Goal: Task Accomplishment & Management: Complete application form

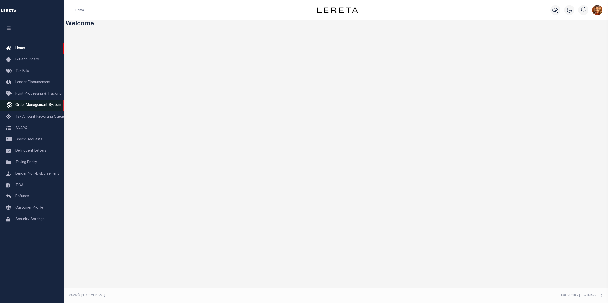
click at [22, 106] on span "Order Management System" at bounding box center [38, 105] width 46 height 4
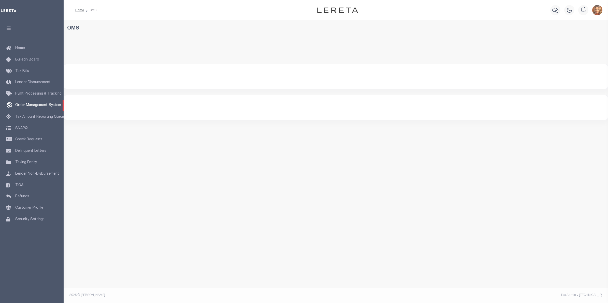
select select "200"
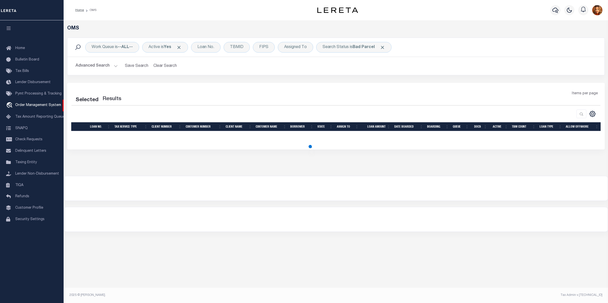
select select "200"
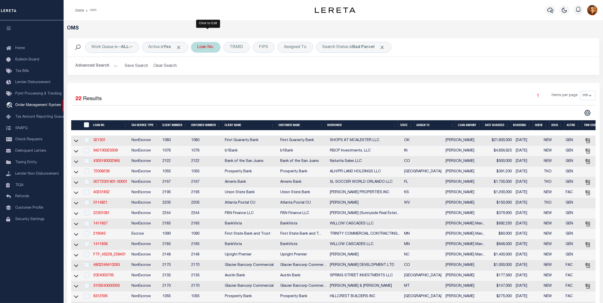
click at [206, 47] on div "Loan No." at bounding box center [205, 47] width 29 height 11
type input "104266-34859"
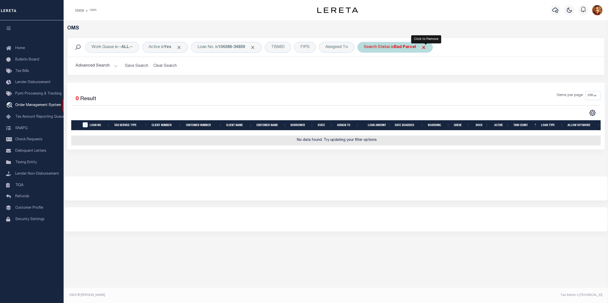
click at [426, 48] on span "Click to Remove" at bounding box center [423, 47] width 5 height 5
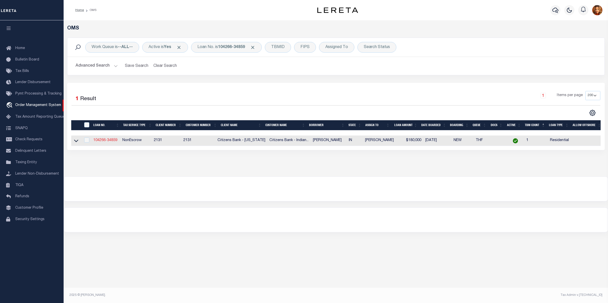
click at [97, 141] on link "104266-34859" at bounding box center [105, 141] width 24 height 4
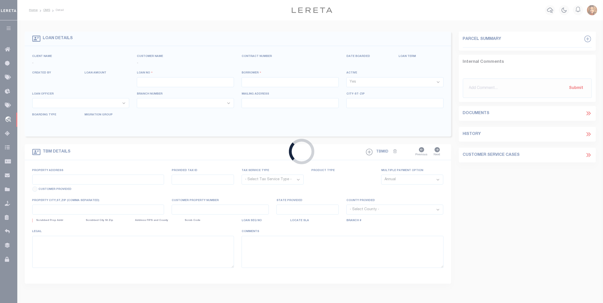
type input "104266-34859"
type input "[PERSON_NAME]"
select select
type input "5763 [DEMOGRAPHIC_DATA] W"
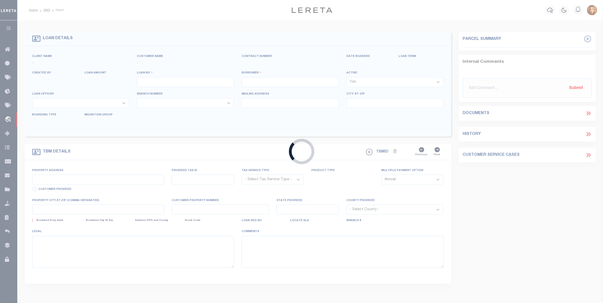
type input "BARGERSVILLE IN 46106-9381"
type input "[DATE]"
select select "10"
select select "NonEscrow"
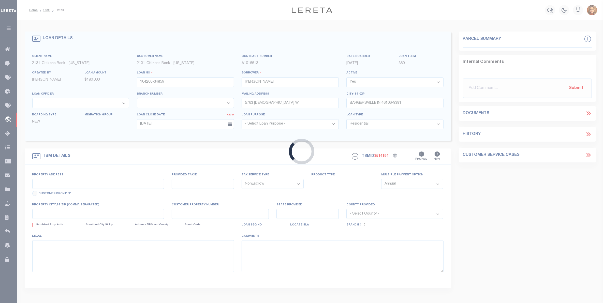
select select "72256"
select select "4673"
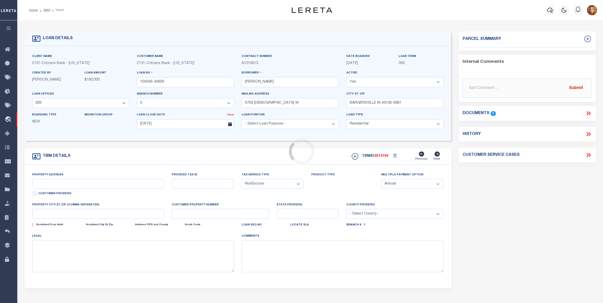
type input "00 W 700 SOUTH"
type input "41-10-22-033-001.000-015"
select select
type input "TRAFALGAR IN 46151"
type input "IN"
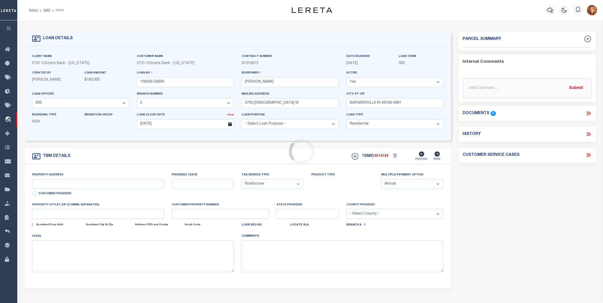
type textarea "The Land referred to herein below is situated in the County of [PERSON_NAME], S…"
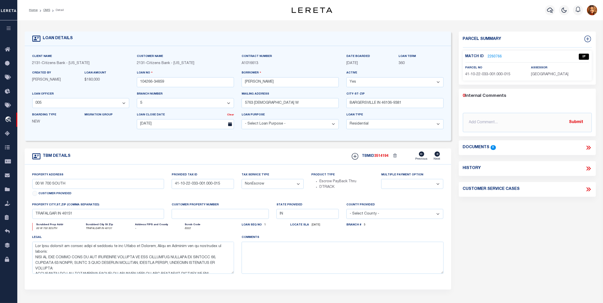
click at [491, 55] on link "2260766" at bounding box center [495, 56] width 14 height 5
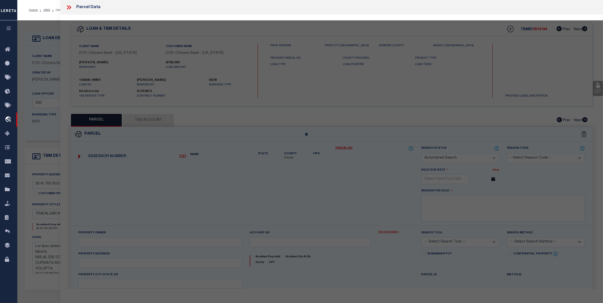
checkbox input "false"
select select "IP"
type input "[PERSON_NAME] & [PERSON_NAME]"
type input "W 700 S"
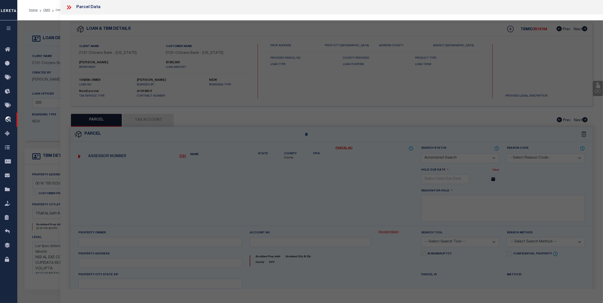
type input "TRAFALGAR IN 46181"
type textarea "PT S 1/2 PT SW 1/4 PT SW 1/4 S22 T11 R3"
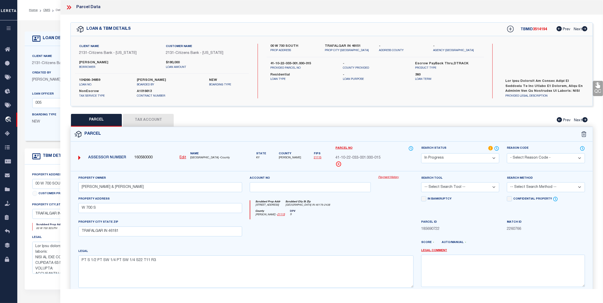
click at [147, 120] on button "Tax Account" at bounding box center [148, 120] width 51 height 13
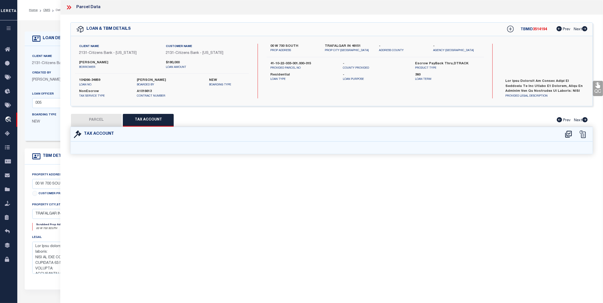
select select "100"
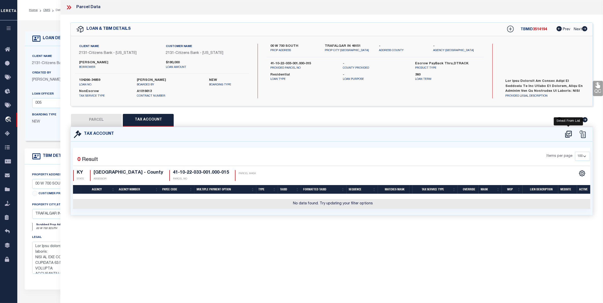
click at [568, 132] on icon at bounding box center [568, 134] width 8 height 8
select select "100"
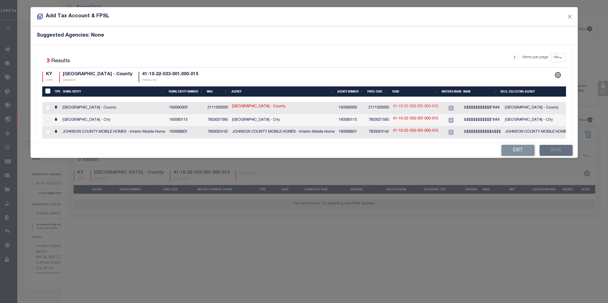
click at [413, 106] on link "41-10-22-033-001.000-015" at bounding box center [415, 107] width 45 height 6
type input "41-10-22-033-001.000-015"
type textarea "&$$$$$$$$$$$*###"
checkbox input "true"
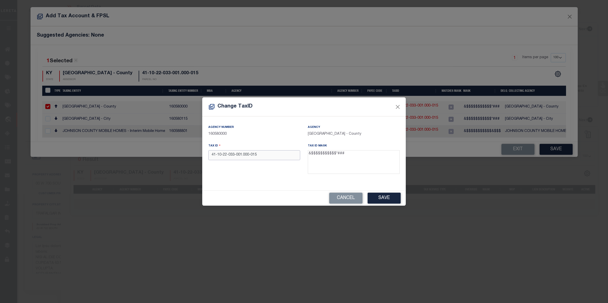
click at [251, 156] on input "41-10-22-033-001.000-015" at bounding box center [254, 155] width 92 height 10
click at [243, 156] on input "41-10-22-033-001.000015" at bounding box center [254, 155] width 92 height 10
click at [236, 155] on input "41-10-22-033-001000015" at bounding box center [254, 155] width 92 height 10
click at [228, 154] on input "41-10-22-033001000015" at bounding box center [254, 155] width 92 height 10
click at [223, 157] on input "[PHONE_NUMBER]" at bounding box center [254, 155] width 92 height 10
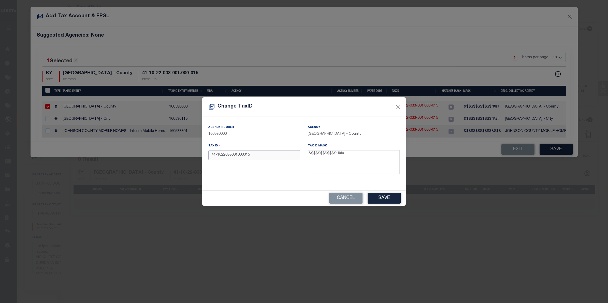
click at [217, 155] on input "41-1022033001000015" at bounding box center [254, 155] width 92 height 10
click at [381, 198] on button "Save" at bounding box center [383, 198] width 33 height 11
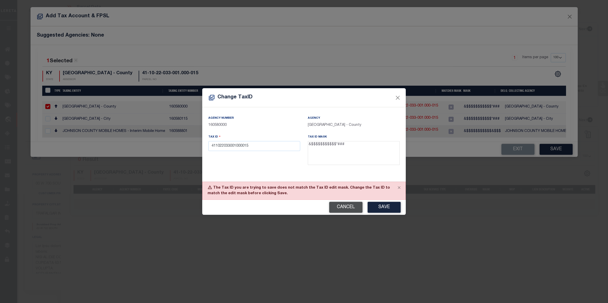
click at [352, 207] on button "Cancel" at bounding box center [345, 207] width 33 height 11
type input "41-10-22-033-001.000-015"
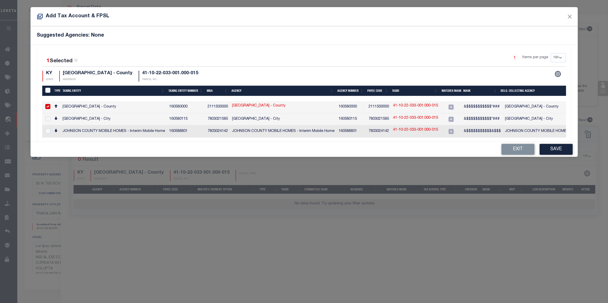
click at [510, 230] on div "Add Tax Account & FPSL Suggested Agencies: None 1 Selected 3 Results 1 Items pe…" at bounding box center [304, 151] width 608 height 303
click at [522, 149] on button "Exit" at bounding box center [517, 149] width 33 height 11
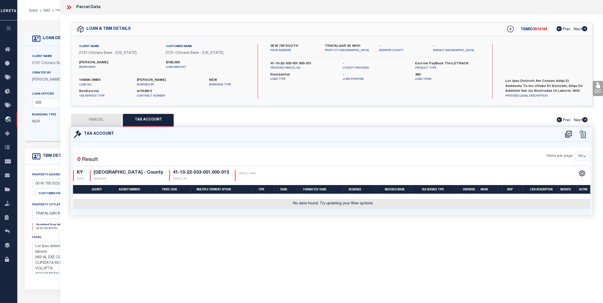
click at [93, 120] on button "PARCEL" at bounding box center [96, 120] width 51 height 13
select select "AS"
checkbox input "false"
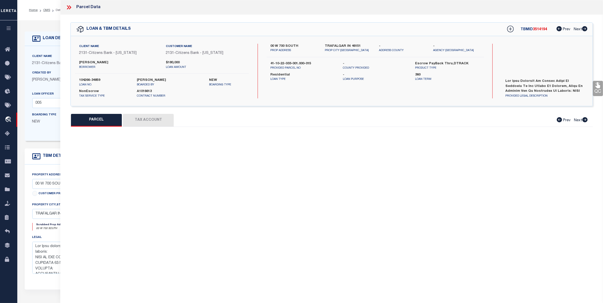
select select "IP"
type input "[PERSON_NAME] & [PERSON_NAME]"
type input "W 700 S"
type input "TRAFALGAR IN 46181"
type textarea "PT S 1/2 PT SW 1/4 PT SW 1/4 S22 T11 R3"
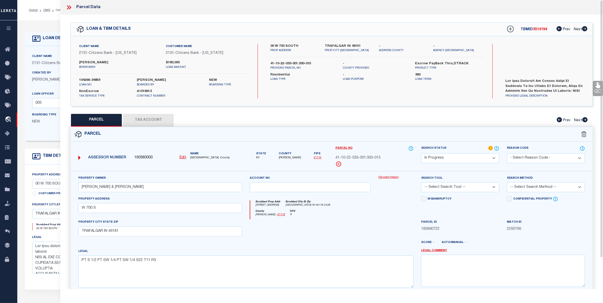
click at [495, 156] on select "Automated Search Bad Parcel Complete Duplicate Parcel High Dollar Reporting In …" at bounding box center [460, 158] width 78 height 10
select select "JR"
click at [421, 153] on select "Automated Search Bad Parcel Complete Duplicate Parcel High Dollar Reporting In …" at bounding box center [460, 158] width 78 height 10
click at [431, 263] on textarea at bounding box center [503, 271] width 164 height 32
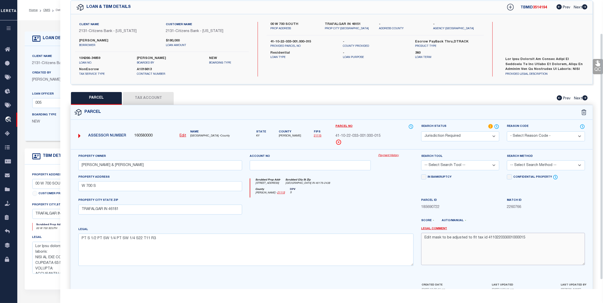
scroll to position [50, 0]
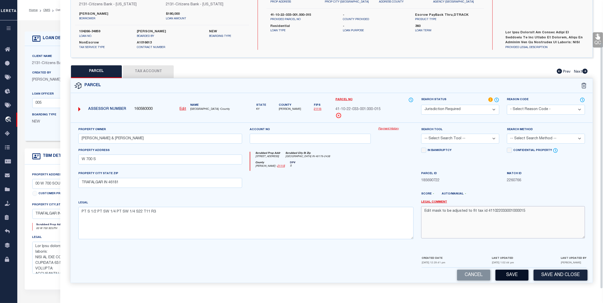
type textarea "Edit mask to be adjusted to fit tax id 411022033001000015"
click at [511, 275] on button "Save" at bounding box center [511, 275] width 33 height 11
select select "AS"
checkbox input "false"
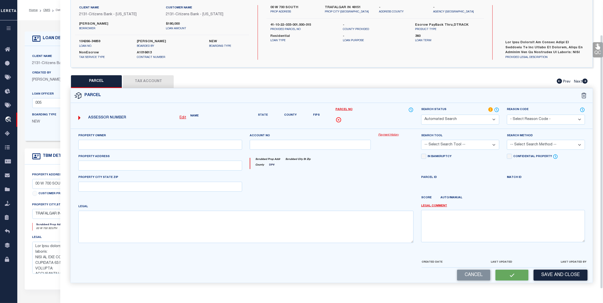
select select "JR"
type input "[PERSON_NAME] & [PERSON_NAME]"
type input "W 700 S"
type input "TRAFALGAR IN 46181"
type textarea "PT S 1/2 PT SW 1/4 PT SW 1/4 S22 T11 R3"
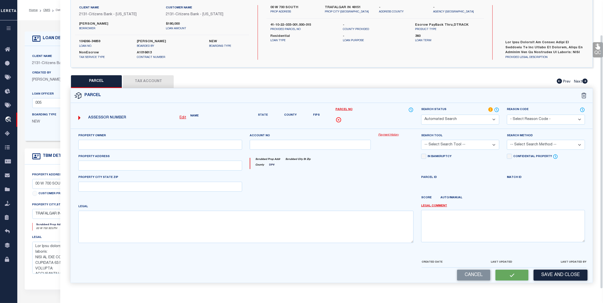
type textarea "Edit mask to be adjusted to fit tax id 411022033001000015"
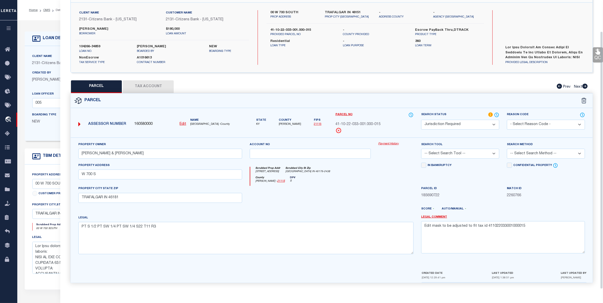
scroll to position [35, 0]
